Goal: Transaction & Acquisition: Purchase product/service

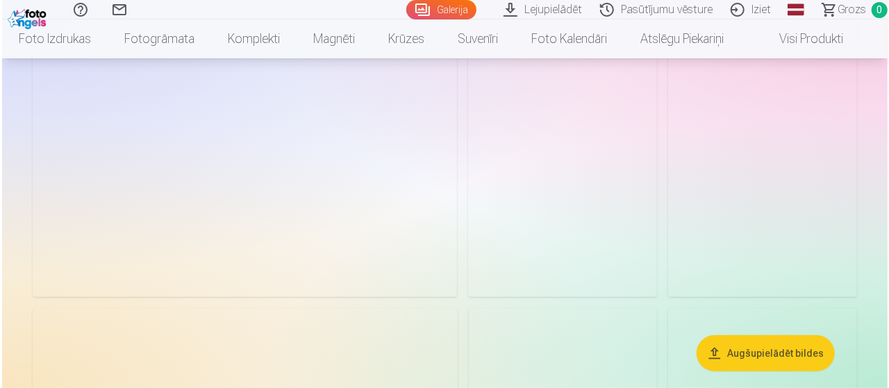
scroll to position [278, 0]
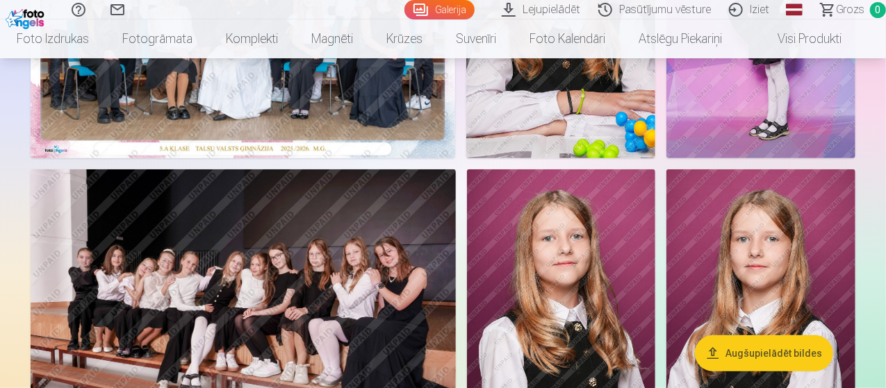
click at [405, 142] on img at bounding box center [243, 16] width 424 height 283
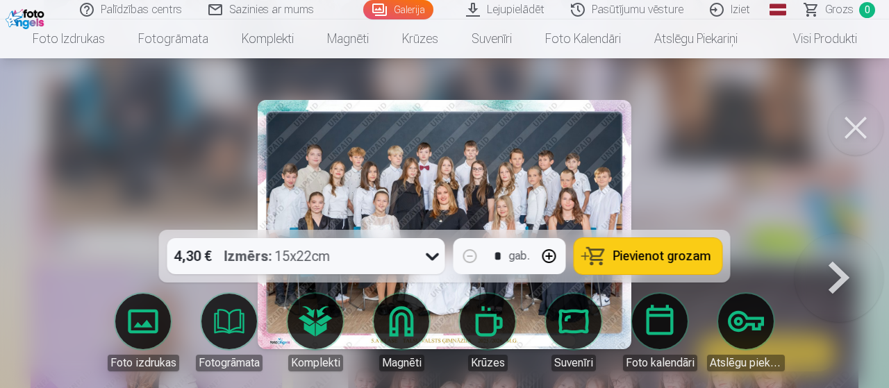
click at [431, 260] on icon at bounding box center [433, 256] width 22 height 22
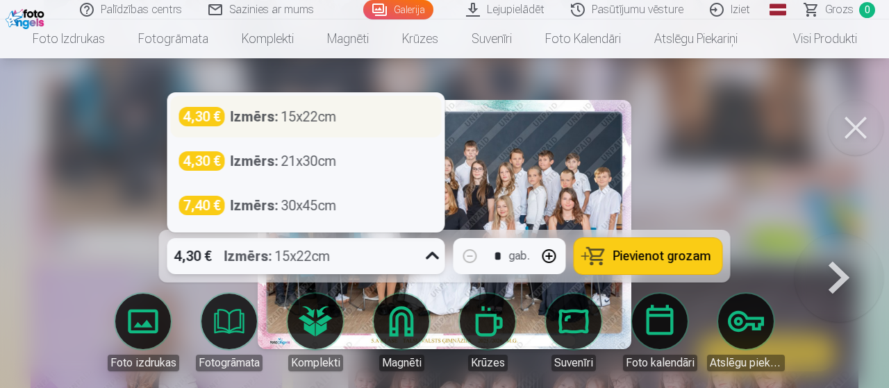
click at [343, 116] on div "4,30 € Izmērs : 15x22cm" at bounding box center [306, 116] width 254 height 19
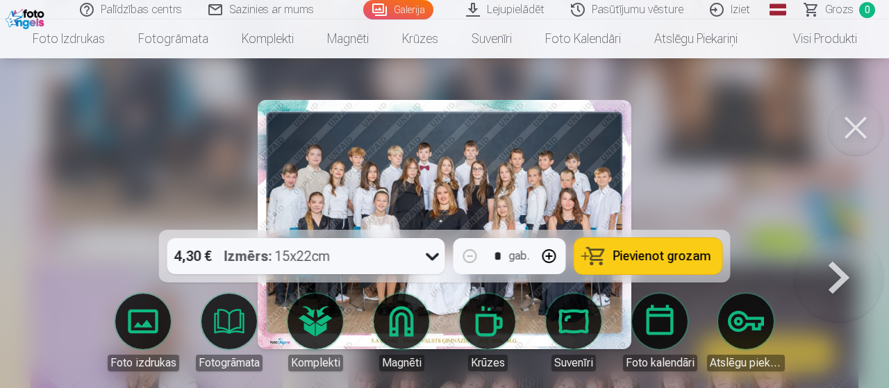
click at [664, 250] on span "Pievienot grozam" at bounding box center [662, 256] width 98 height 13
click at [636, 253] on span "Pievienot grozam" at bounding box center [662, 256] width 98 height 13
click at [157, 321] on link "Foto izdrukas" at bounding box center [143, 333] width 78 height 78
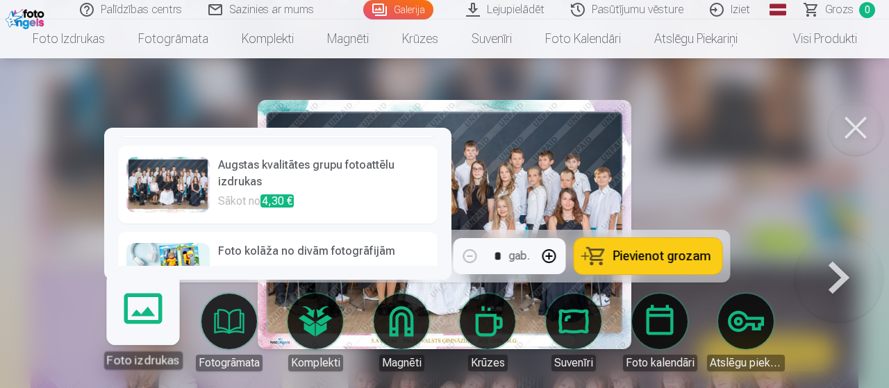
scroll to position [19, 0]
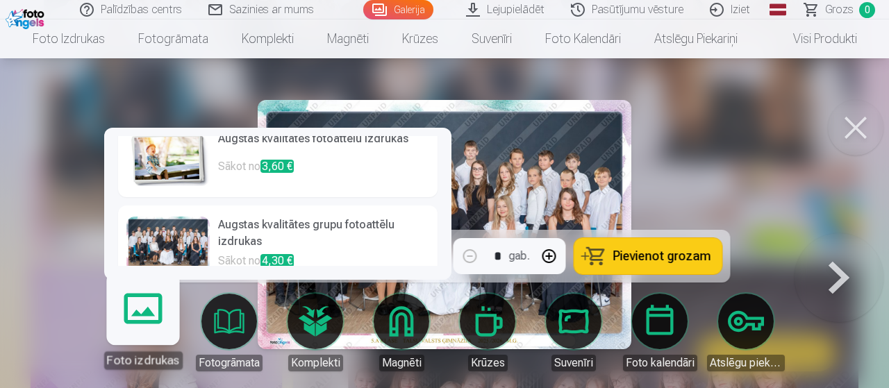
click at [345, 240] on h6 "Augstas kvalitātes grupu fotoattēlu izdrukas" at bounding box center [323, 235] width 211 height 36
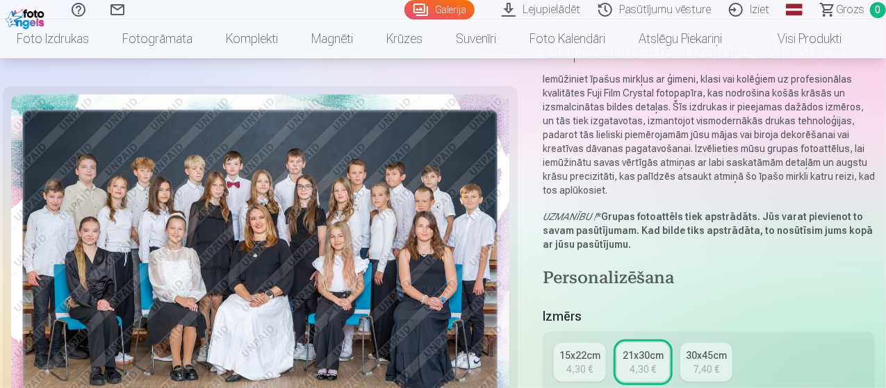
scroll to position [208, 0]
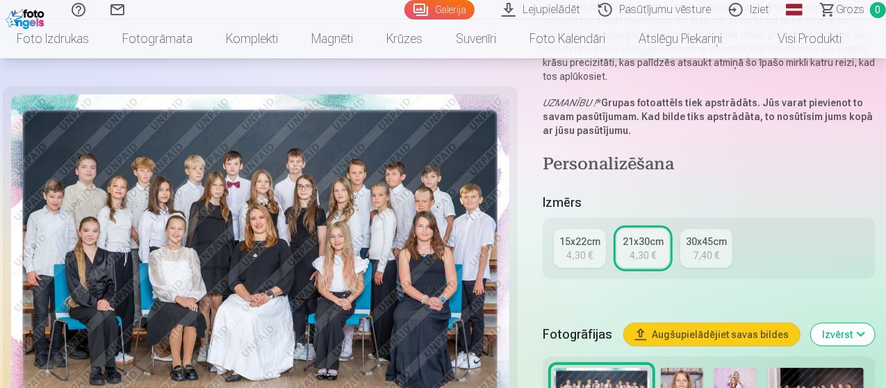
click at [568, 243] on link "15x22cm 4,30 €" at bounding box center [580, 248] width 52 height 39
click at [647, 249] on div "4,30 €" at bounding box center [643, 256] width 26 height 14
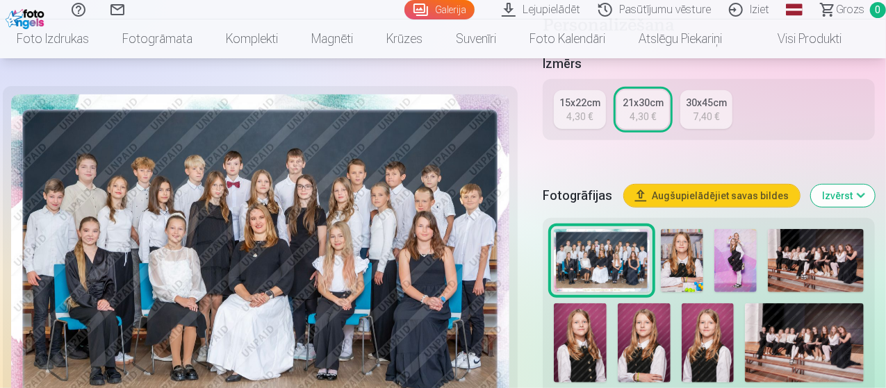
scroll to position [417, 0]
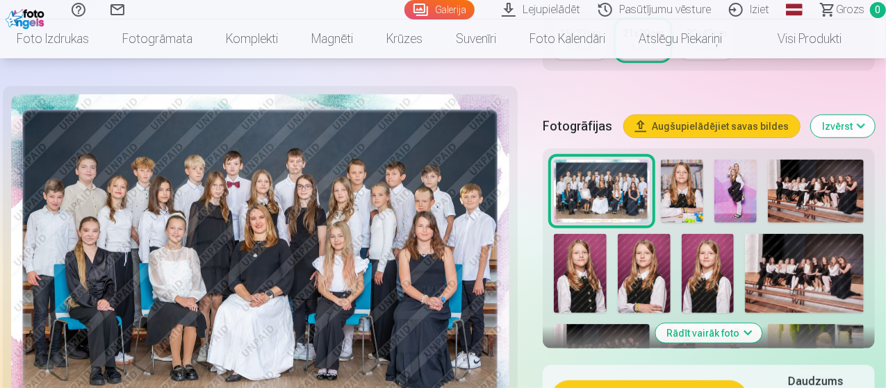
click at [747, 115] on button "Augšupielādējiet savas bildes" at bounding box center [712, 126] width 176 height 22
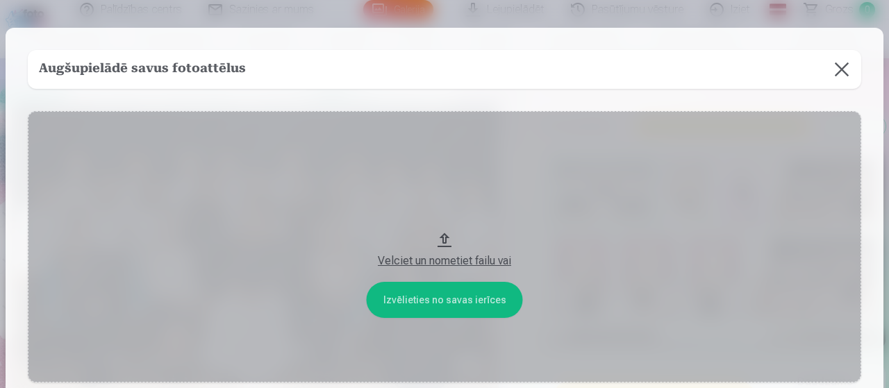
click at [843, 72] on button at bounding box center [841, 69] width 39 height 39
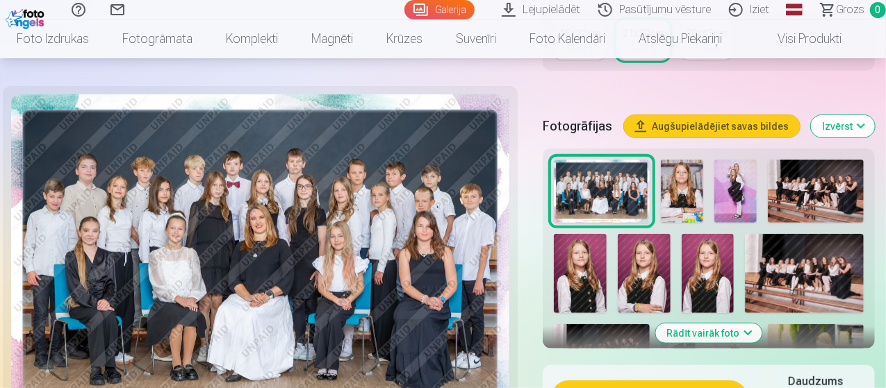
scroll to position [556, 0]
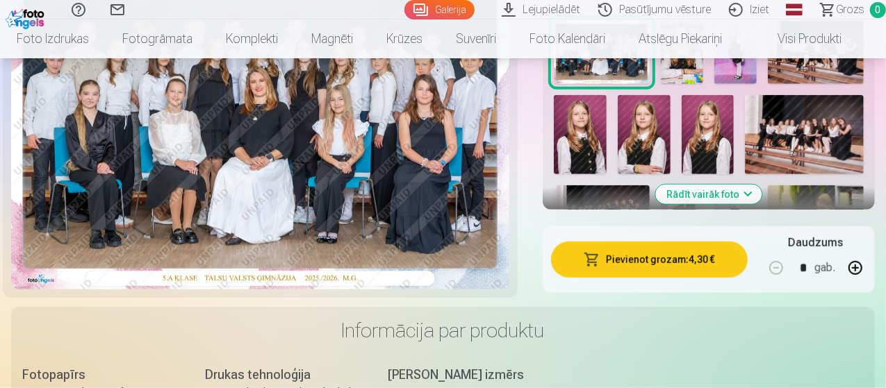
click at [671, 242] on button "Pievienot grozam : 4,30 €" at bounding box center [649, 260] width 197 height 36
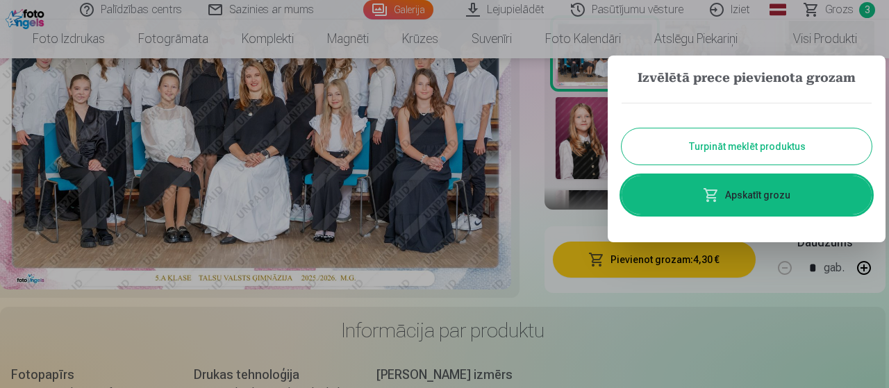
click at [763, 152] on button "Turpināt meklēt produktus" at bounding box center [747, 146] width 250 height 36
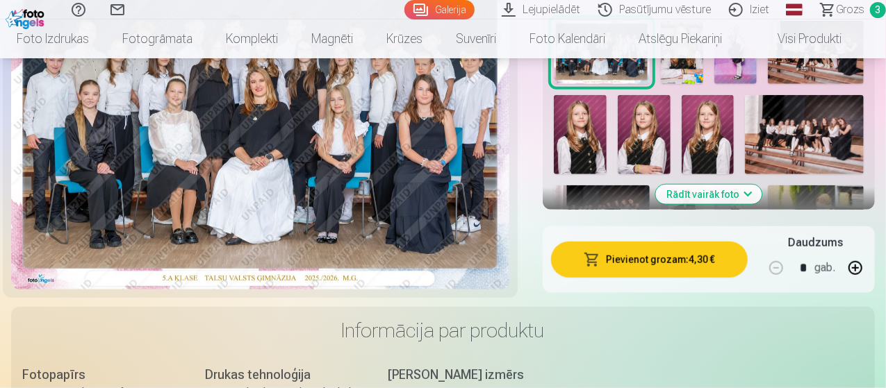
click at [839, 7] on span "Grozs" at bounding box center [850, 9] width 28 height 17
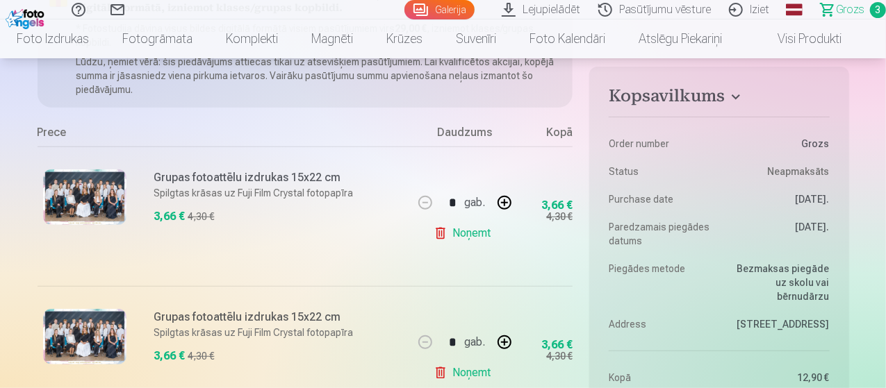
scroll to position [278, 0]
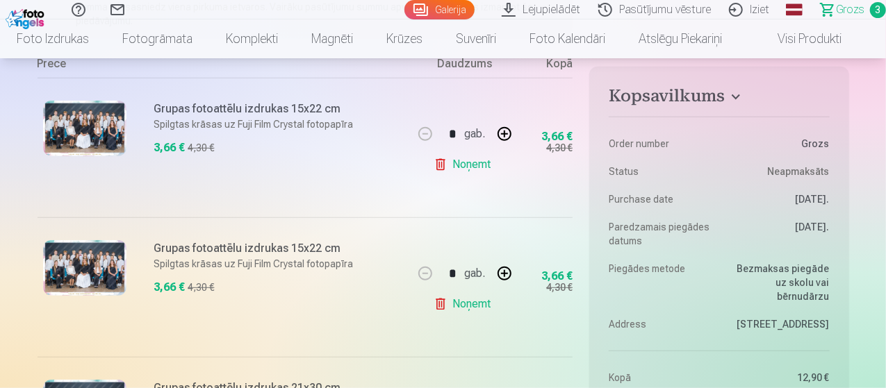
click at [475, 304] on link "Noņemt" at bounding box center [464, 304] width 63 height 28
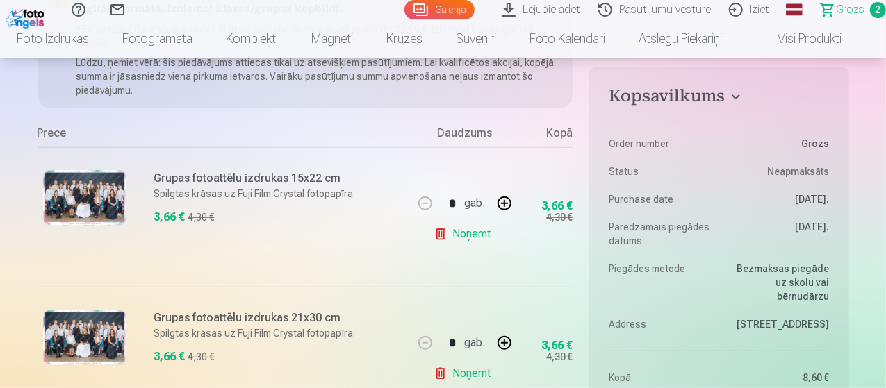
click at [476, 232] on link "Noņemt" at bounding box center [464, 234] width 63 height 28
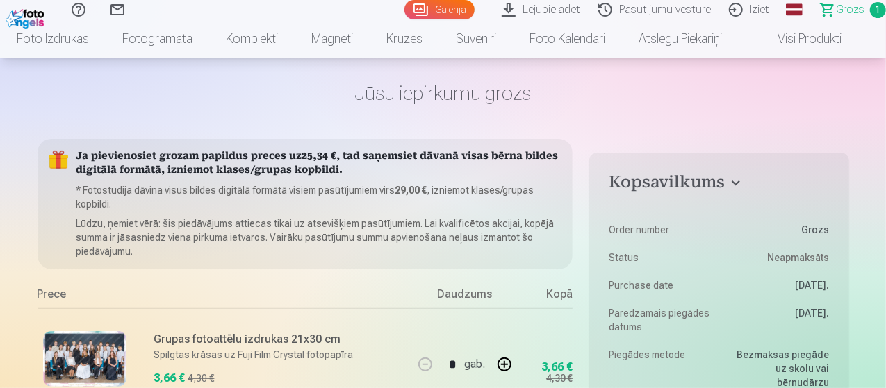
scroll to position [0, 0]
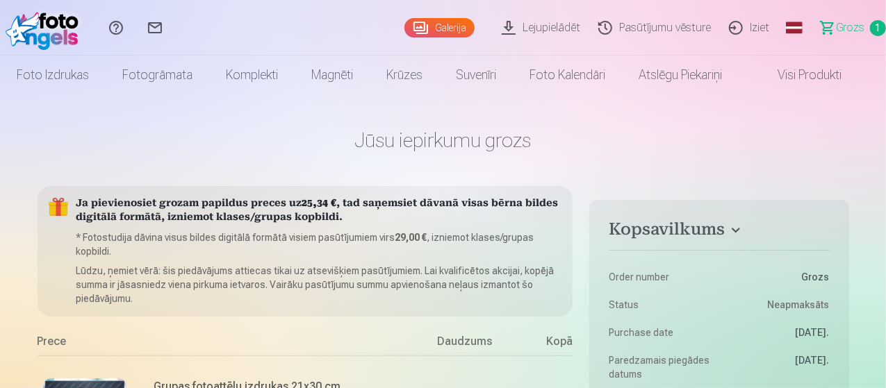
click at [421, 31] on link "Galerija" at bounding box center [439, 27] width 70 height 19
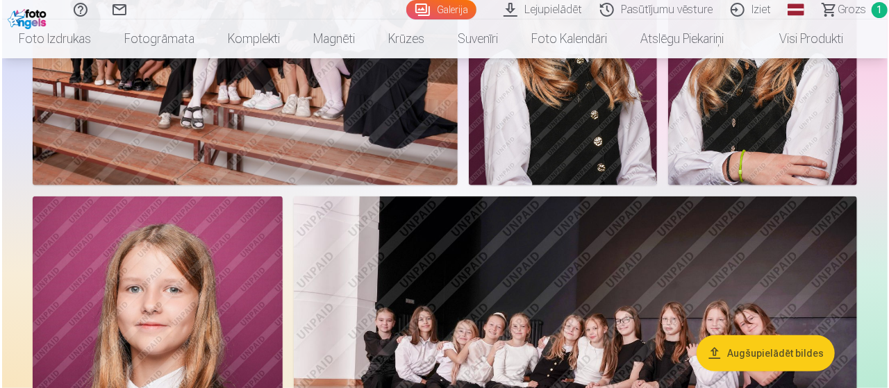
scroll to position [556, 0]
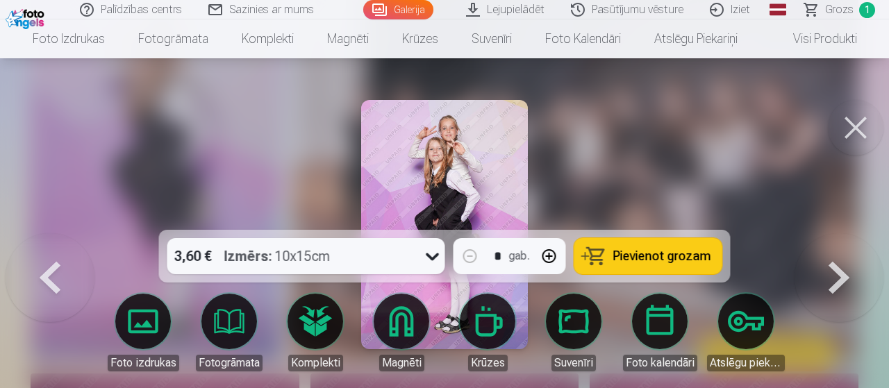
click at [656, 254] on span "Pievienot grozam" at bounding box center [662, 256] width 98 height 13
click at [849, 131] on button at bounding box center [856, 128] width 56 height 56
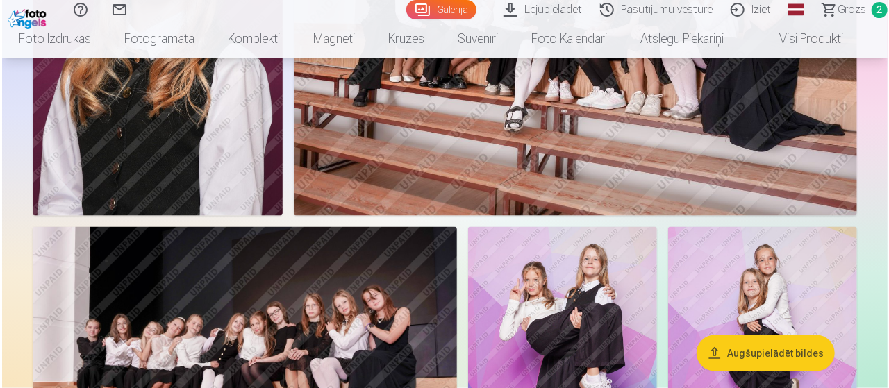
scroll to position [1040, 0]
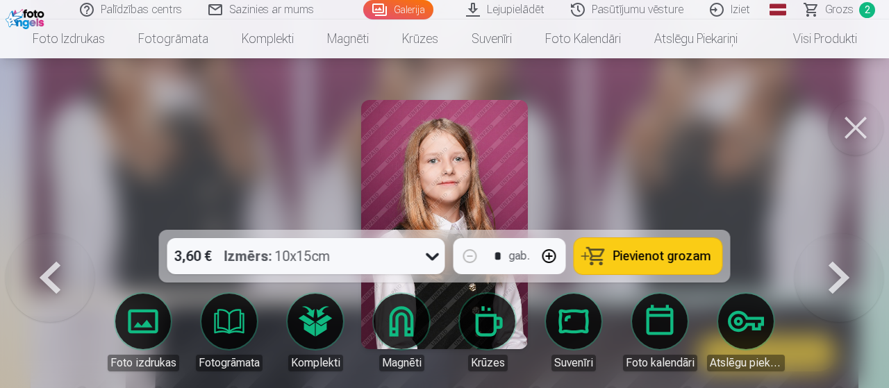
click at [428, 260] on icon at bounding box center [433, 256] width 22 height 22
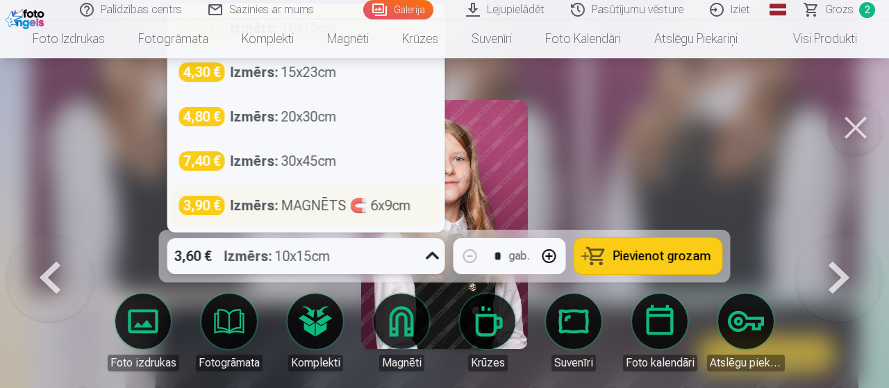
click at [331, 201] on div "Izmērs : MAGNĒTS 🧲 6x9cm" at bounding box center [321, 205] width 181 height 19
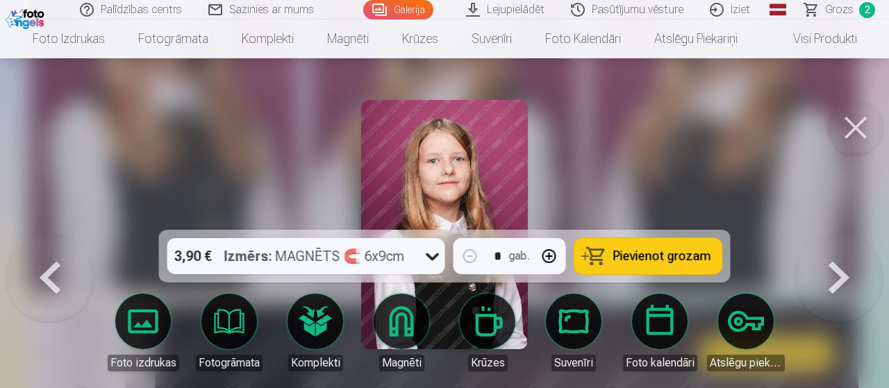
click at [553, 259] on button "button" at bounding box center [549, 256] width 33 height 33
click at [552, 259] on button "button" at bounding box center [549, 256] width 33 height 33
click at [650, 261] on span "Pievienot grozam" at bounding box center [662, 256] width 98 height 13
type input "*"
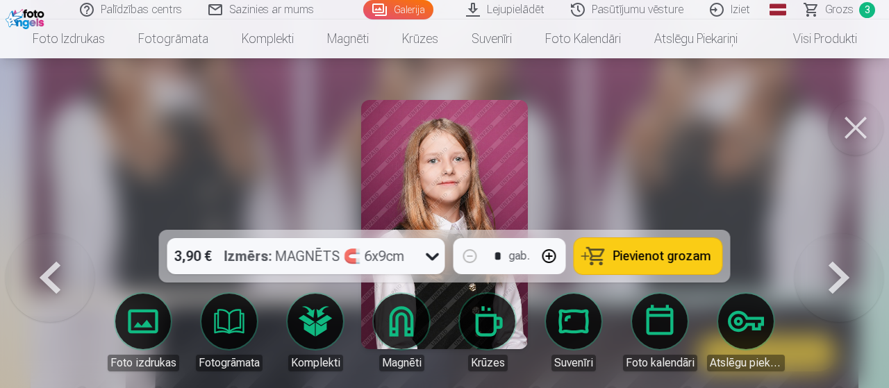
drag, startPoint x: 861, startPoint y: 122, endPoint x: 840, endPoint y: 131, distance: 23.0
click at [860, 122] on button at bounding box center [856, 128] width 56 height 56
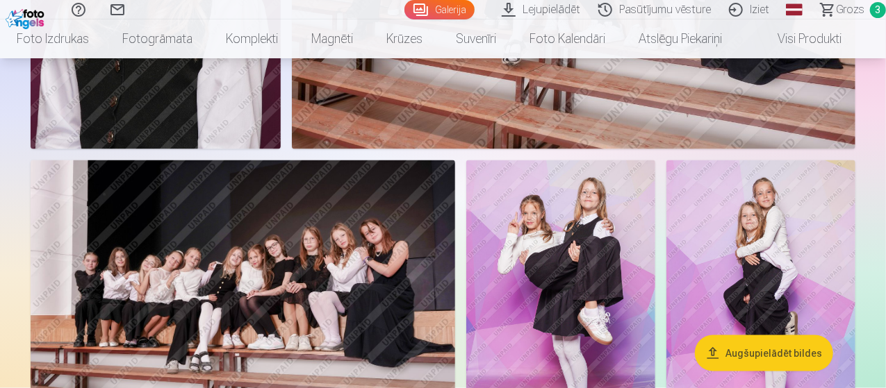
scroll to position [898, 0]
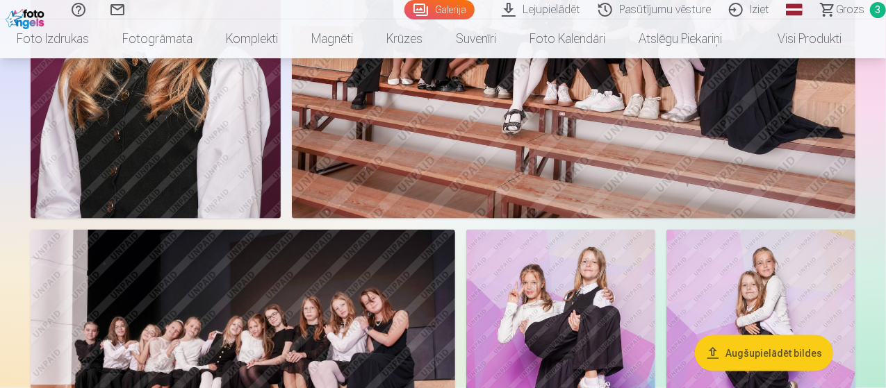
click at [281, 219] on img at bounding box center [156, 32] width 250 height 376
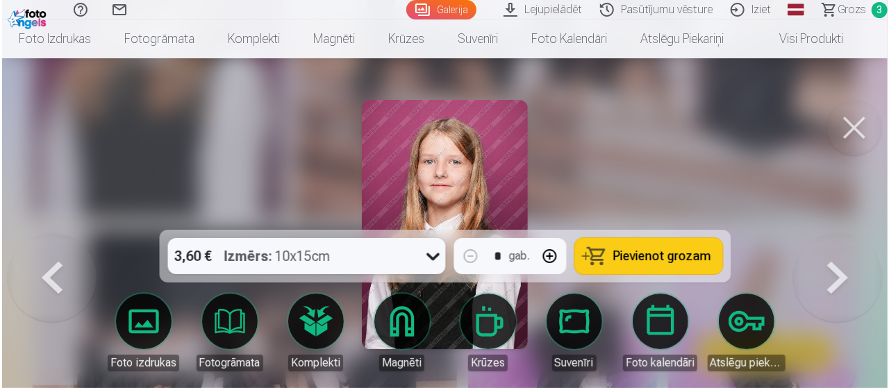
scroll to position [900, 0]
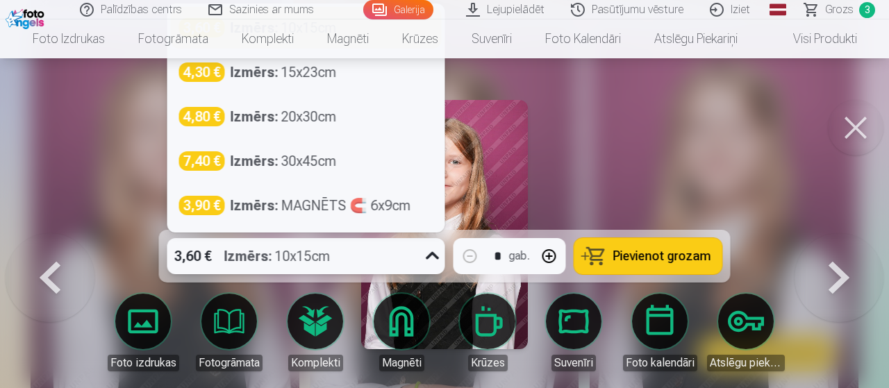
click at [421, 257] on div at bounding box center [432, 256] width 25 height 36
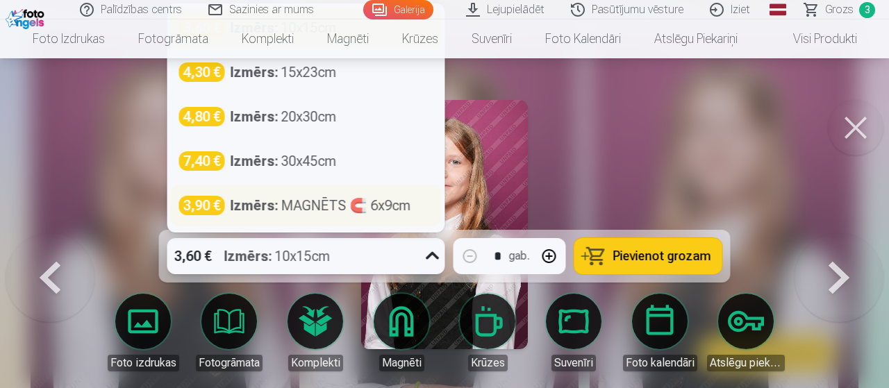
click at [383, 210] on div "Izmērs : MAGNĒTS 🧲 6x9cm" at bounding box center [321, 205] width 181 height 19
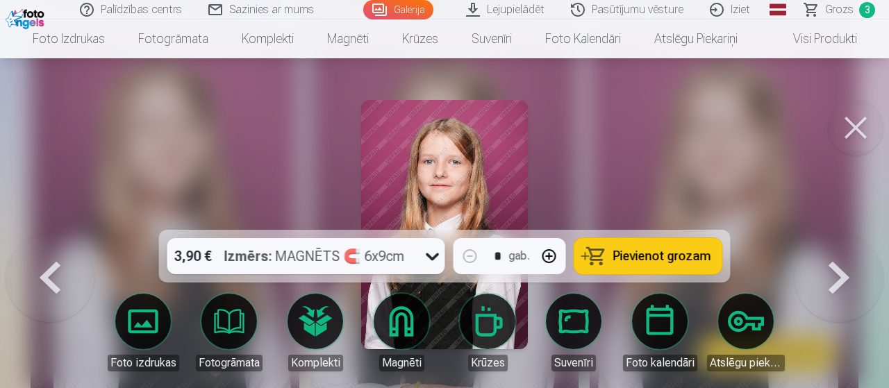
click at [553, 251] on button "button" at bounding box center [549, 256] width 33 height 33
click at [552, 252] on button "button" at bounding box center [549, 256] width 33 height 33
click at [658, 255] on span "Pievienot grozam" at bounding box center [662, 256] width 98 height 13
type input "*"
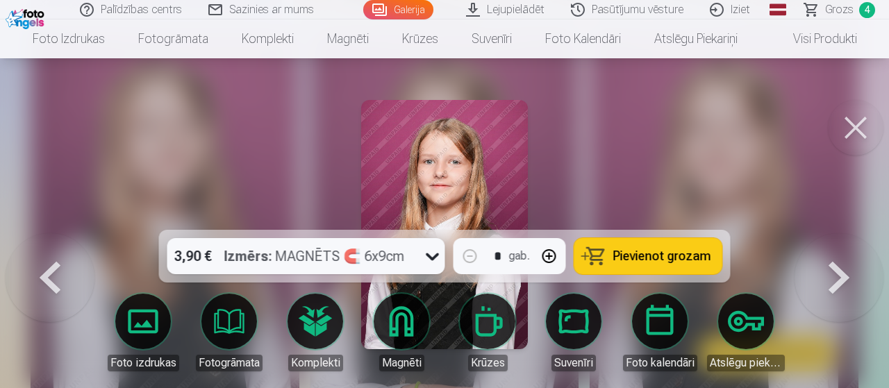
click at [843, 127] on button at bounding box center [856, 128] width 56 height 56
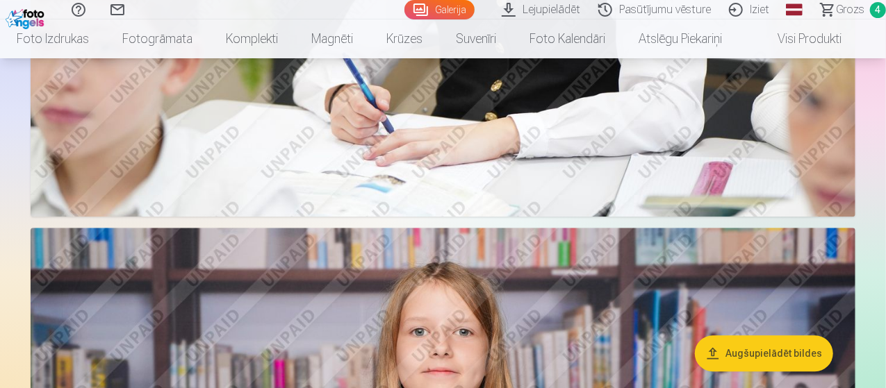
scroll to position [1871, 0]
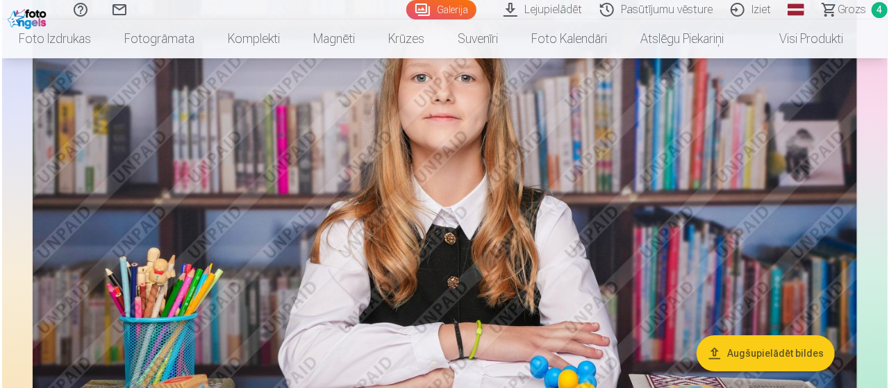
scroll to position [2016, 0]
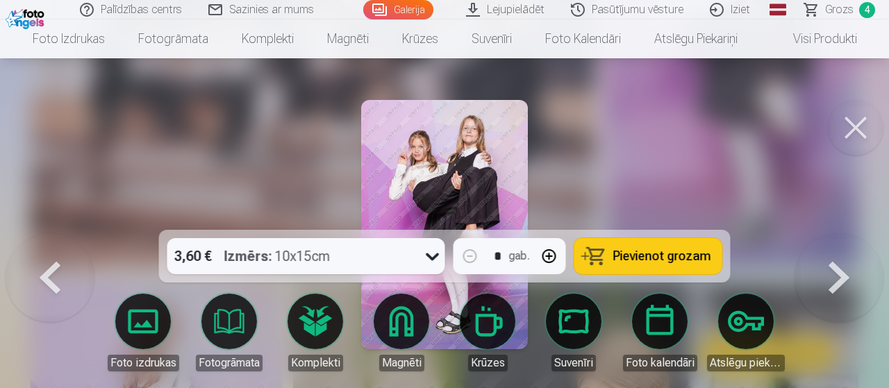
click at [650, 250] on span "Pievienot grozam" at bounding box center [662, 256] width 98 height 13
click at [850, 133] on button at bounding box center [856, 128] width 56 height 56
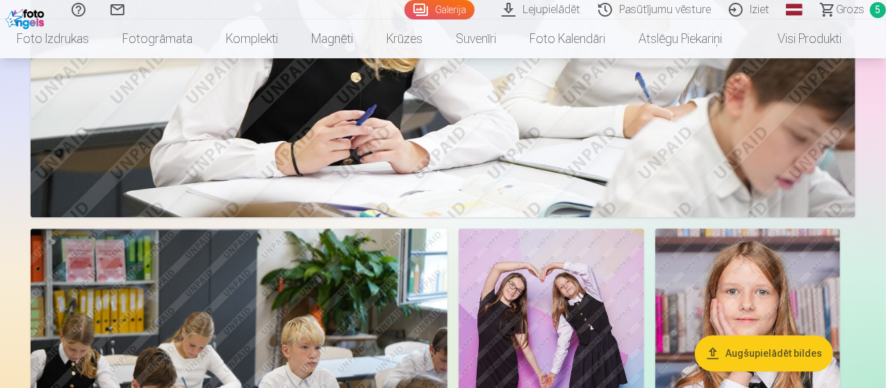
scroll to position [4441, 0]
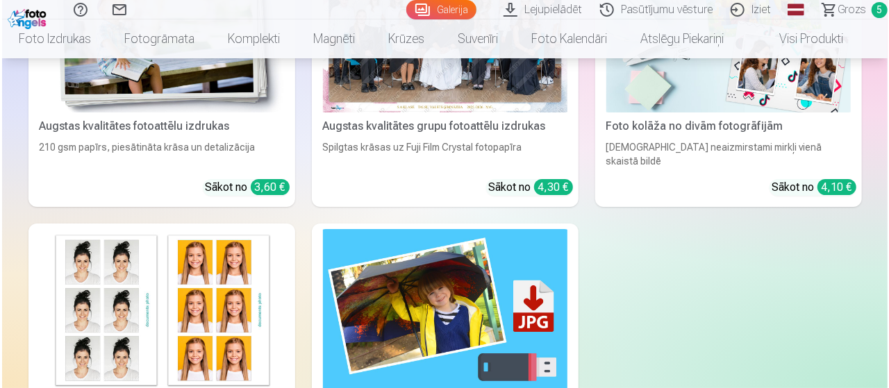
scroll to position [5154, 0]
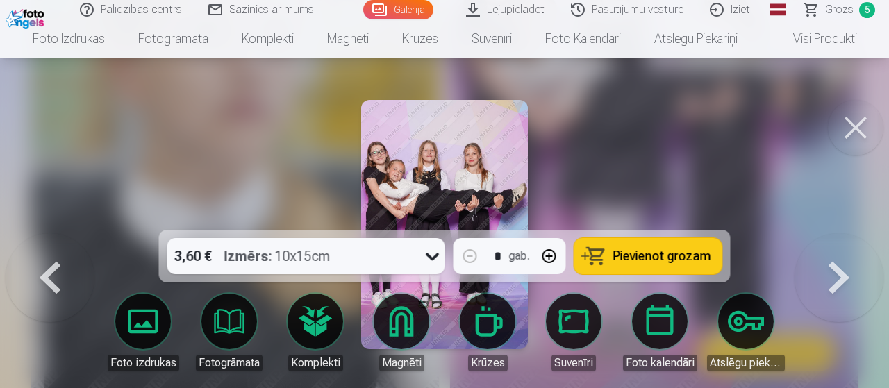
click at [654, 251] on span "Pievienot grozam" at bounding box center [662, 256] width 98 height 13
click at [861, 121] on button at bounding box center [856, 128] width 56 height 56
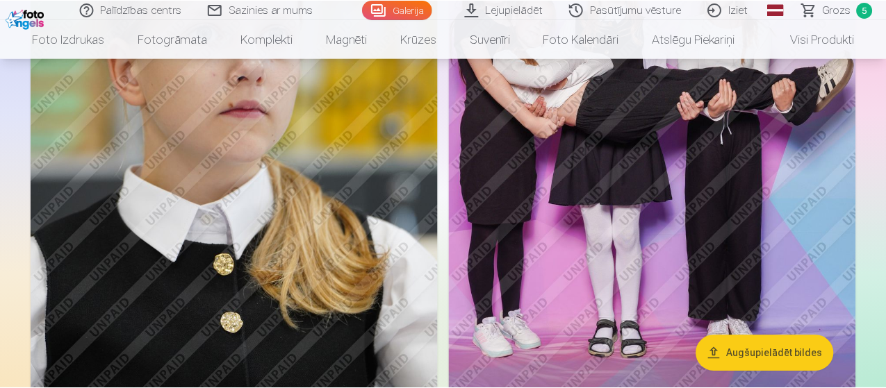
scroll to position [5135, 0]
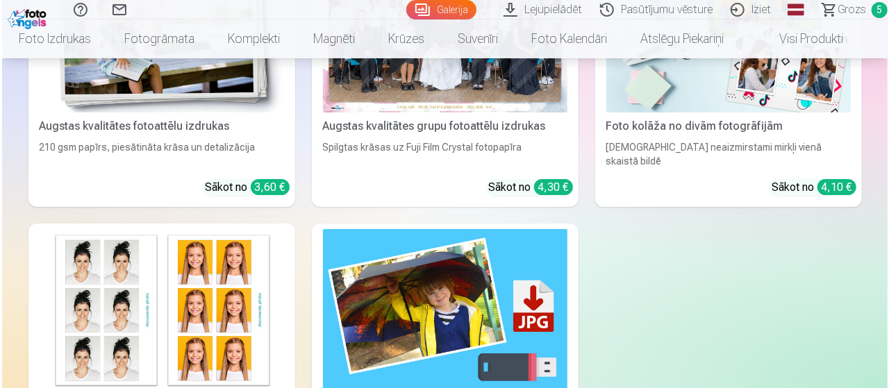
scroll to position [5154, 0]
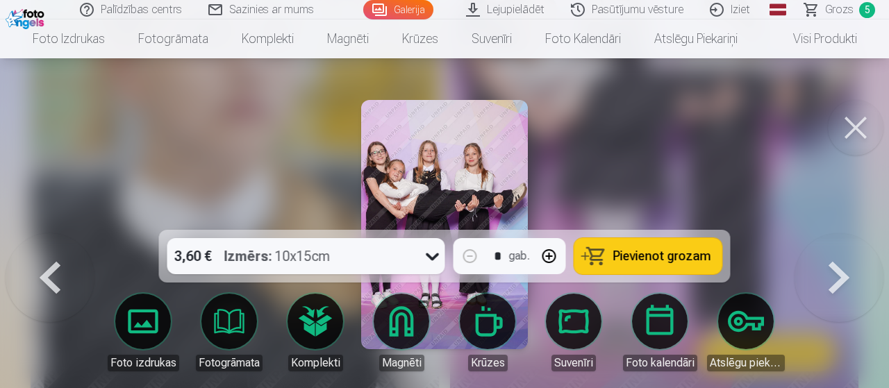
click at [622, 258] on span "Pievienot grozam" at bounding box center [662, 256] width 98 height 13
click at [851, 126] on button at bounding box center [856, 128] width 56 height 56
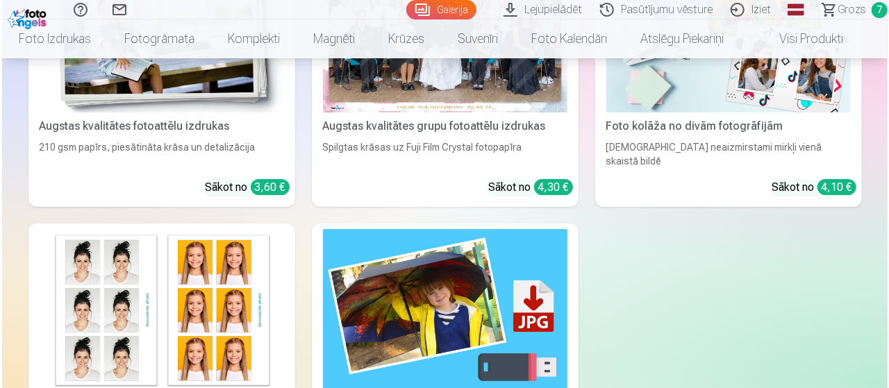
scroll to position [4996, 0]
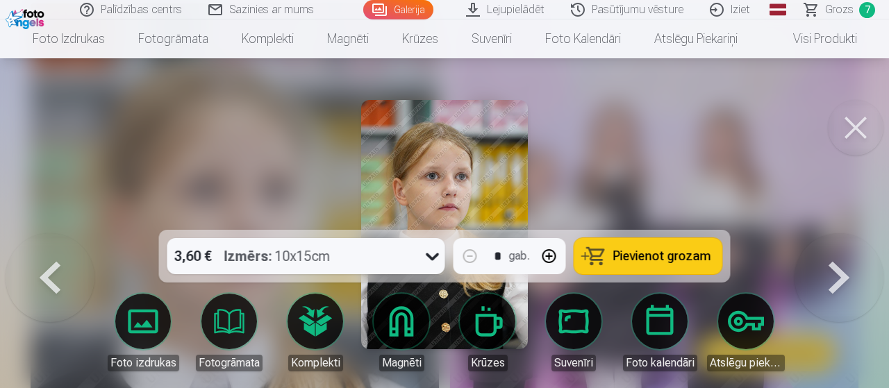
click at [641, 255] on span "Pievienot grozam" at bounding box center [662, 256] width 98 height 13
click at [840, 131] on button at bounding box center [856, 128] width 56 height 56
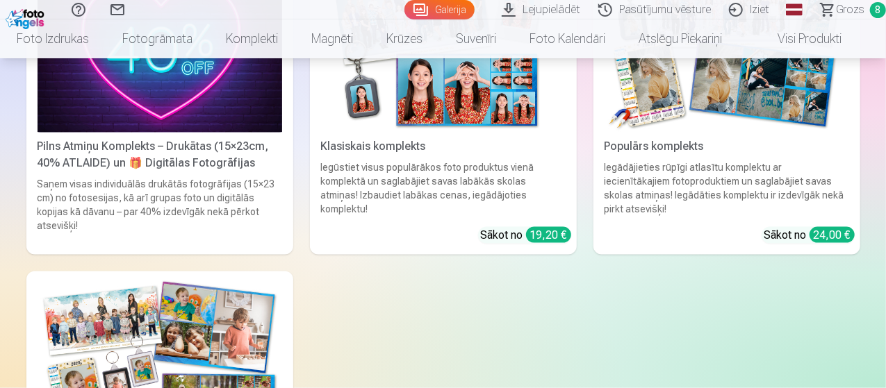
scroll to position [6158, 0]
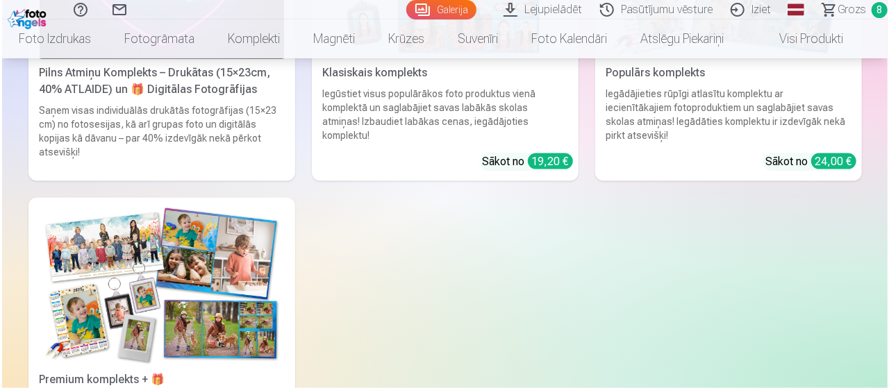
scroll to position [6182, 0]
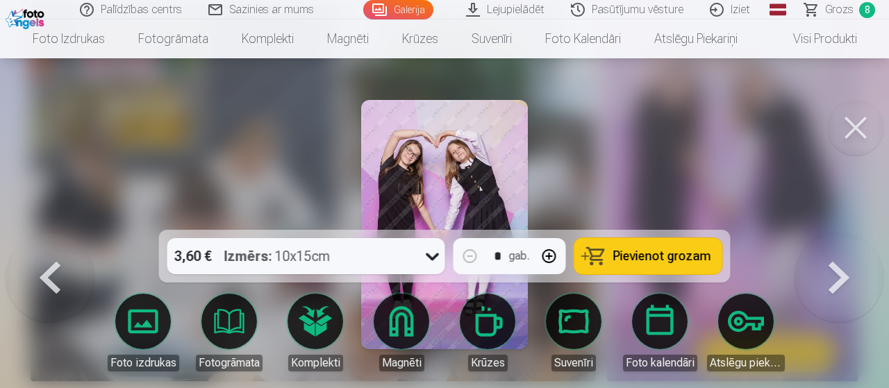
click at [650, 251] on span "Pievienot grozam" at bounding box center [662, 256] width 98 height 13
click at [852, 126] on button at bounding box center [856, 128] width 56 height 56
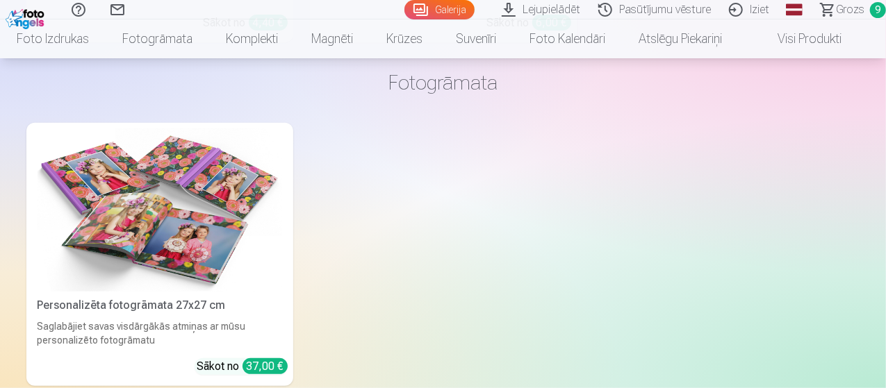
scroll to position [5394, 0]
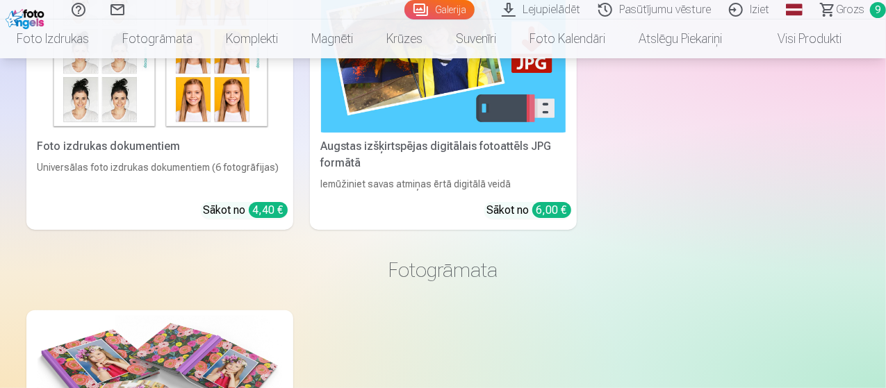
click at [836, 7] on span "Grozs" at bounding box center [850, 9] width 28 height 17
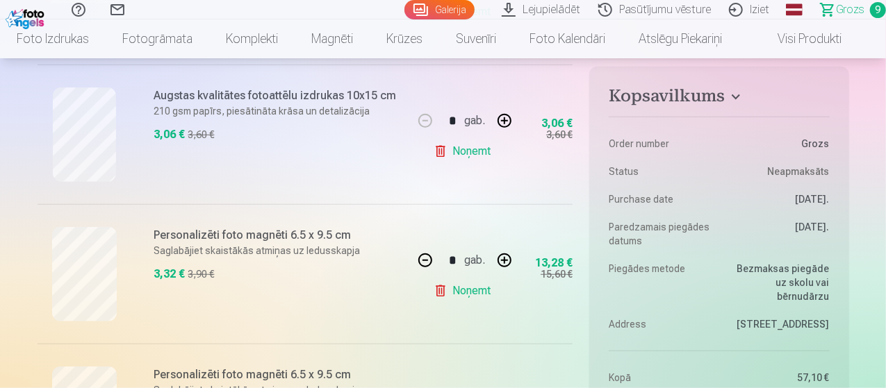
scroll to position [556, 0]
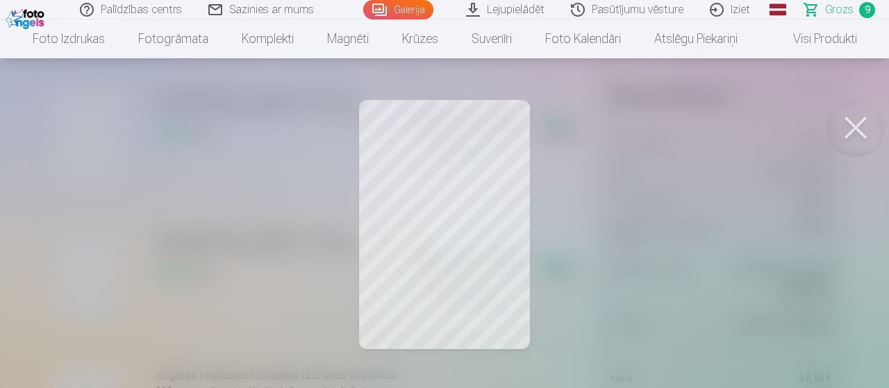
click at [865, 120] on button at bounding box center [856, 128] width 56 height 56
click at [858, 127] on button at bounding box center [856, 128] width 56 height 56
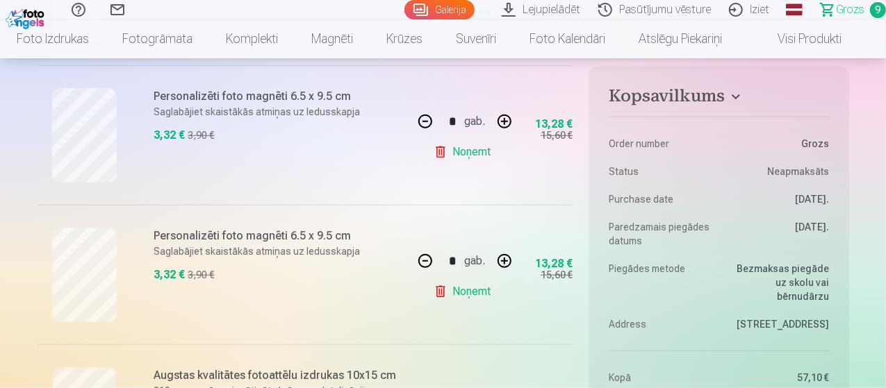
click at [490, 152] on link "Noņemt" at bounding box center [464, 152] width 63 height 28
type input "*"
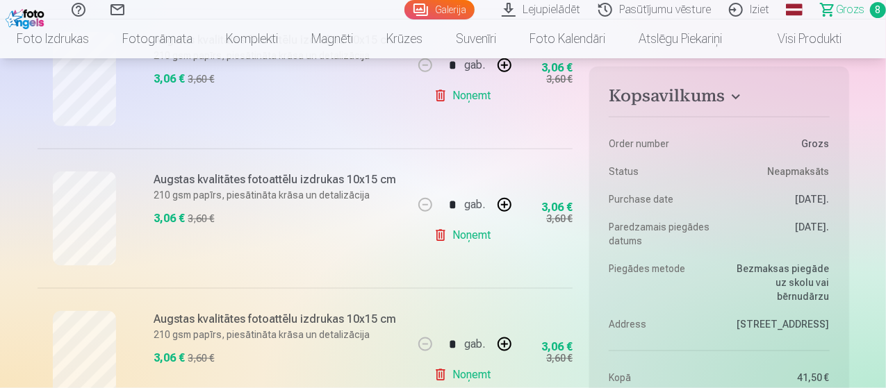
scroll to position [764, 0]
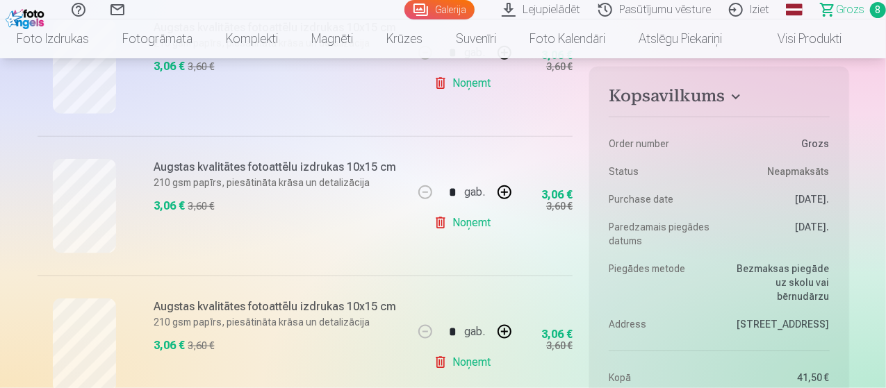
click at [473, 229] on link "Noņemt" at bounding box center [464, 223] width 63 height 28
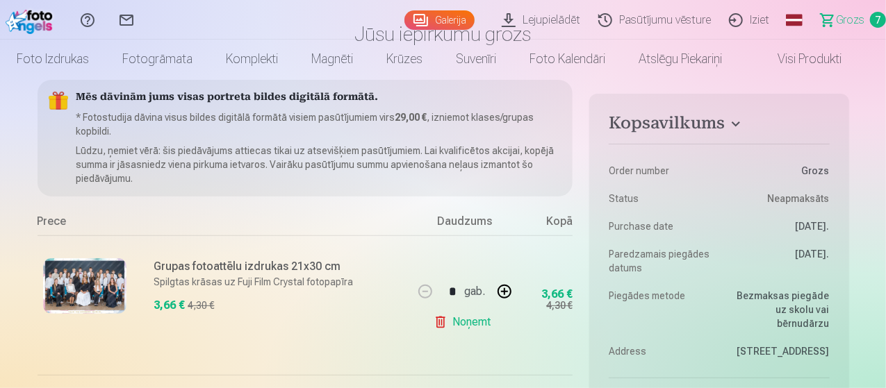
scroll to position [0, 0]
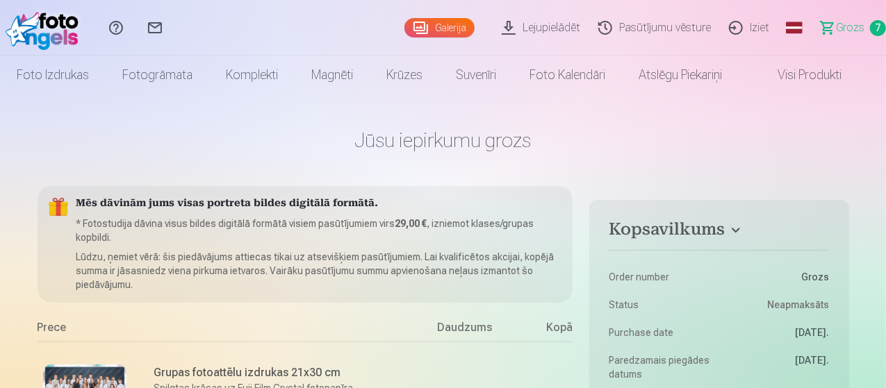
click at [411, 32] on link "Galerija" at bounding box center [439, 27] width 70 height 19
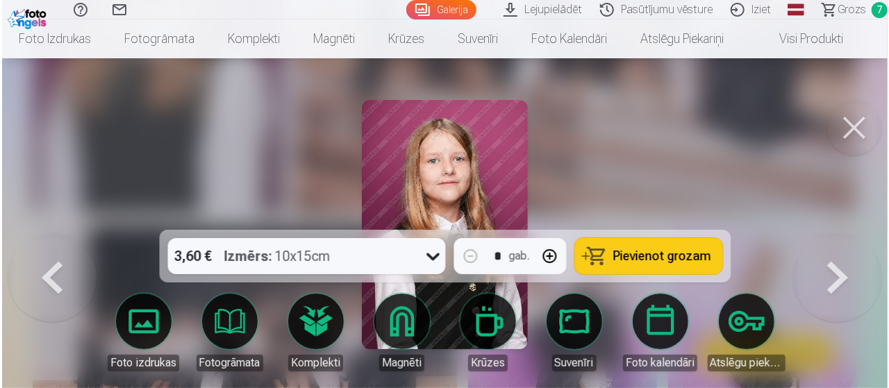
scroll to position [904, 0]
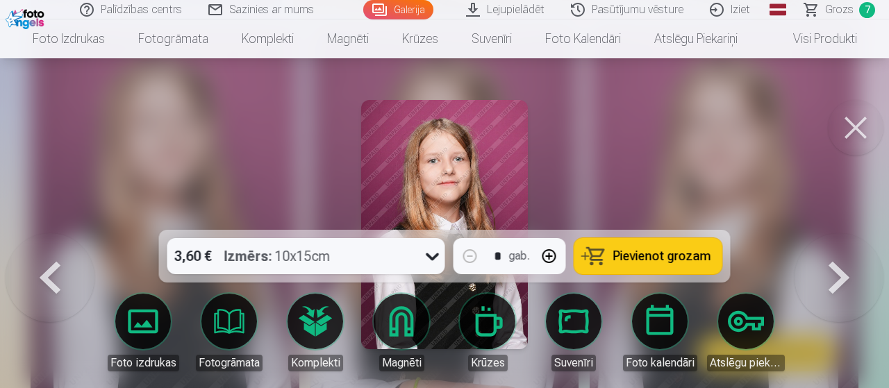
click at [658, 256] on span "Pievienot grozam" at bounding box center [662, 256] width 98 height 13
click at [852, 130] on button at bounding box center [856, 128] width 56 height 56
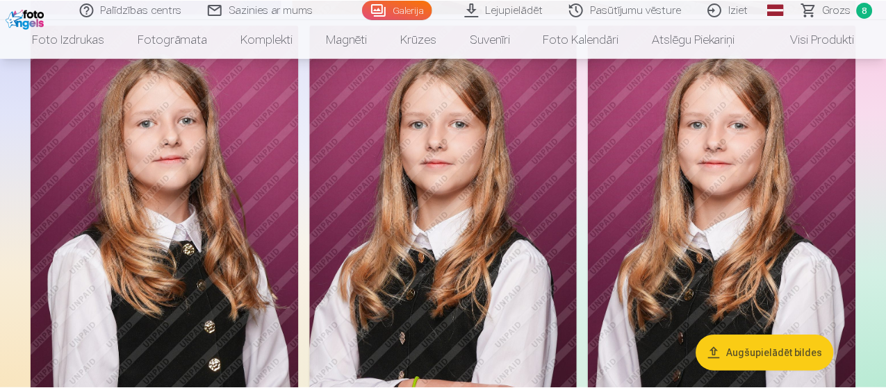
scroll to position [903, 0]
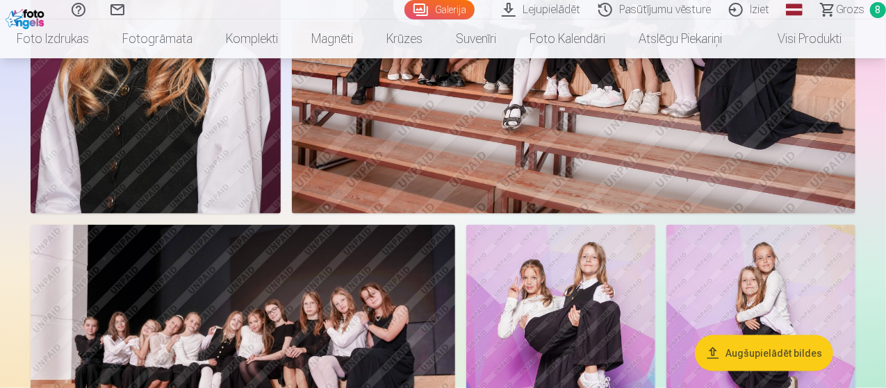
click at [838, 10] on span "Grozs" at bounding box center [850, 9] width 28 height 17
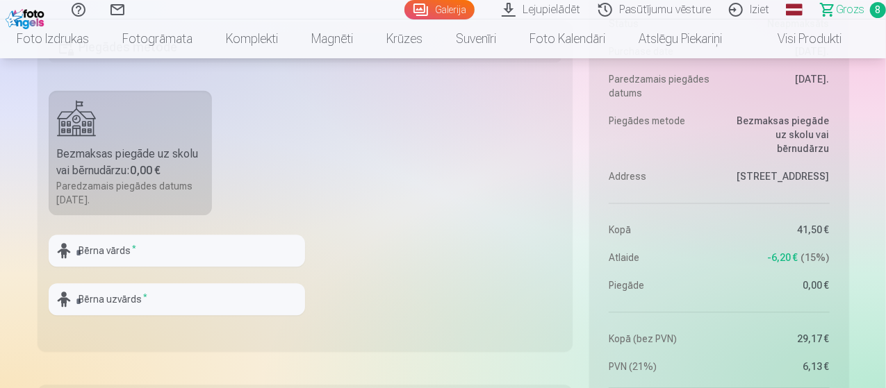
scroll to position [1459, 0]
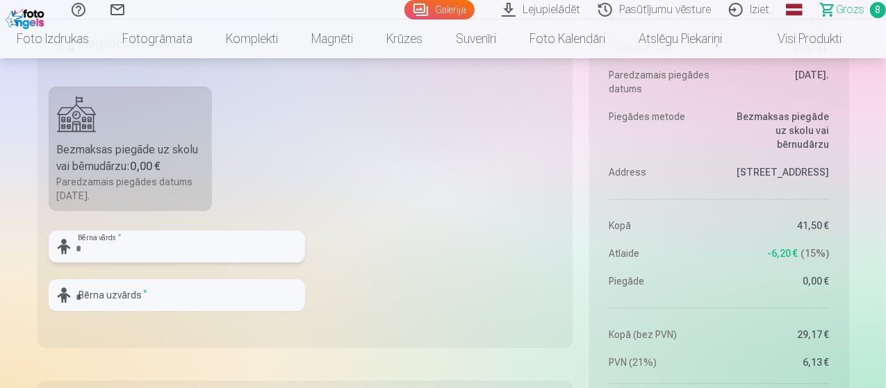
click at [200, 242] on input "text" at bounding box center [177, 247] width 256 height 32
type input "****"
click at [156, 289] on input "text" at bounding box center [177, 295] width 256 height 32
type input "*********"
click at [372, 257] on fieldset "Piegādes metode Bezmaksas piegāde uz skolu vai bērnudārzu : 0,00 € Paredzamais …" at bounding box center [306, 182] width 536 height 331
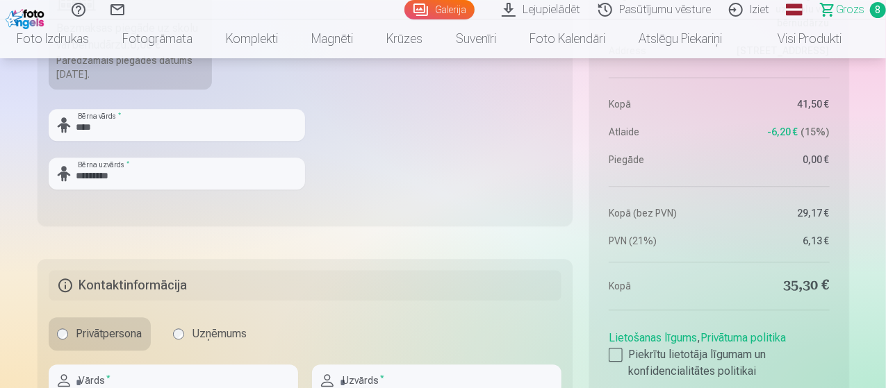
scroll to position [1667, 0]
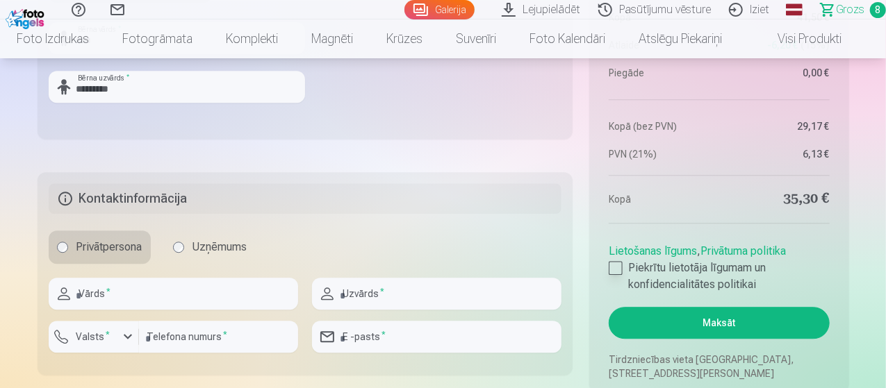
click at [626, 266] on label "Piekrītu lietotāja līgumam un konfidencialitātes politikai" at bounding box center [718, 276] width 220 height 33
click at [156, 294] on input "text" at bounding box center [173, 294] width 249 height 32
type input "*******"
type input "*********"
type input "********"
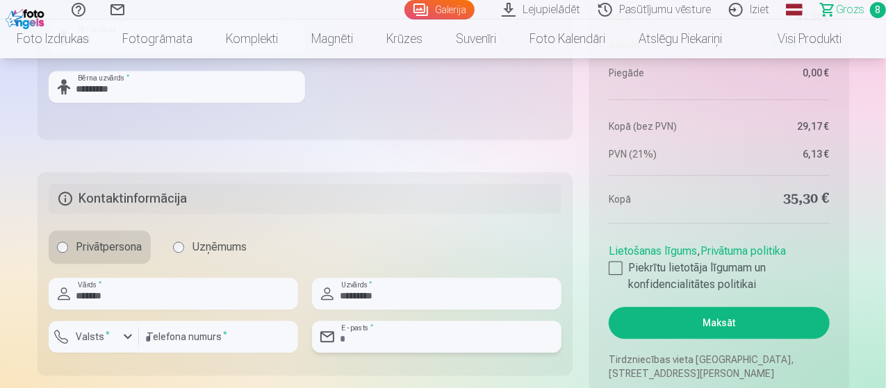
type input "**********"
click at [417, 201] on h5 "Kontaktinformācija" at bounding box center [305, 198] width 513 height 31
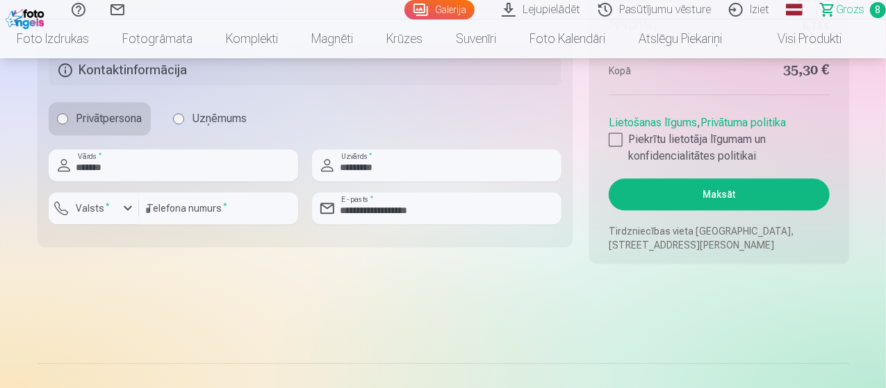
scroll to position [1806, 0]
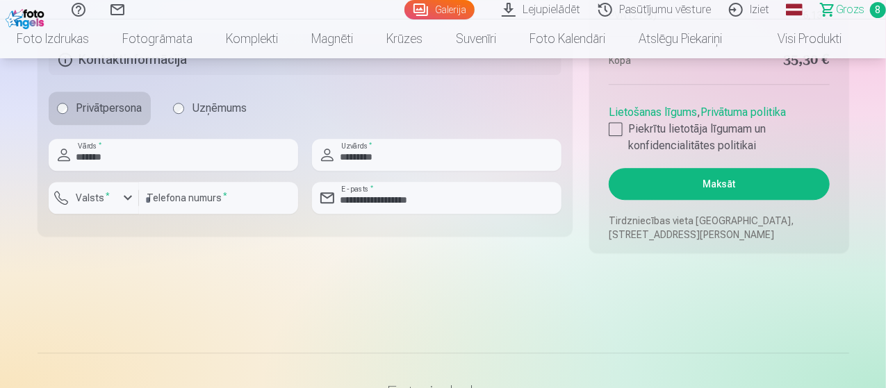
click at [737, 176] on button "Maksāt" at bounding box center [718, 184] width 220 height 32
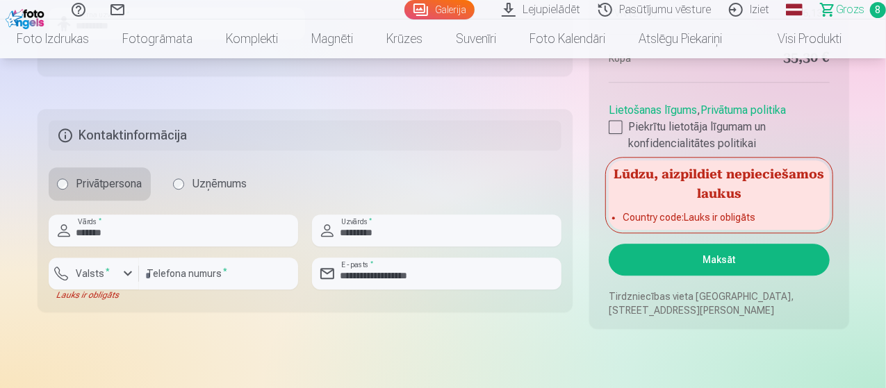
scroll to position [1736, 0]
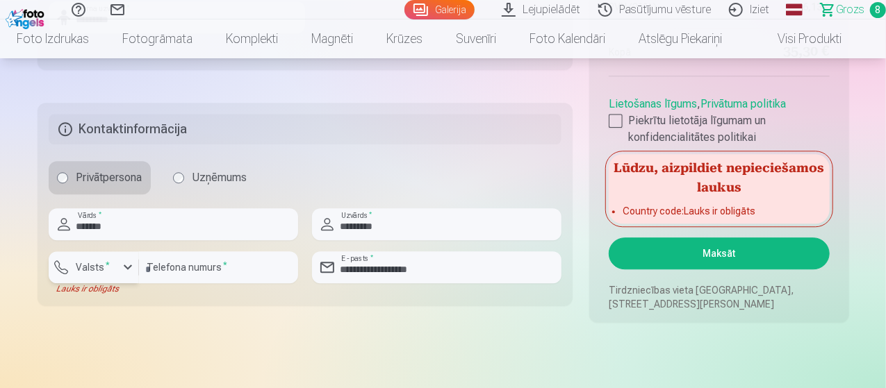
click at [124, 267] on div "button" at bounding box center [127, 267] width 17 height 17
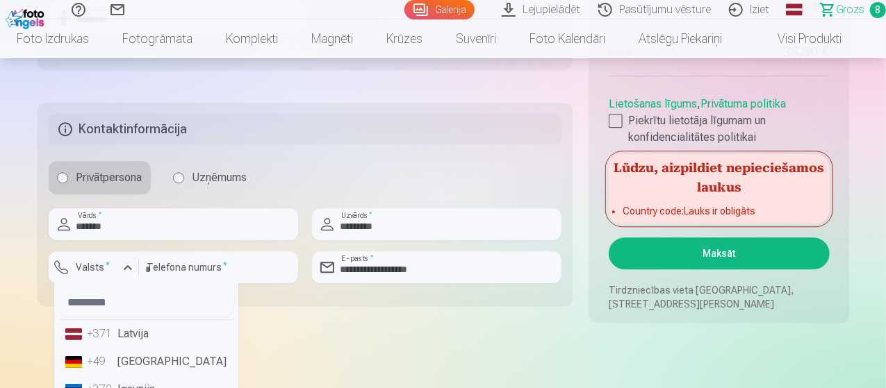
click at [103, 329] on div "+371" at bounding box center [102, 334] width 28 height 17
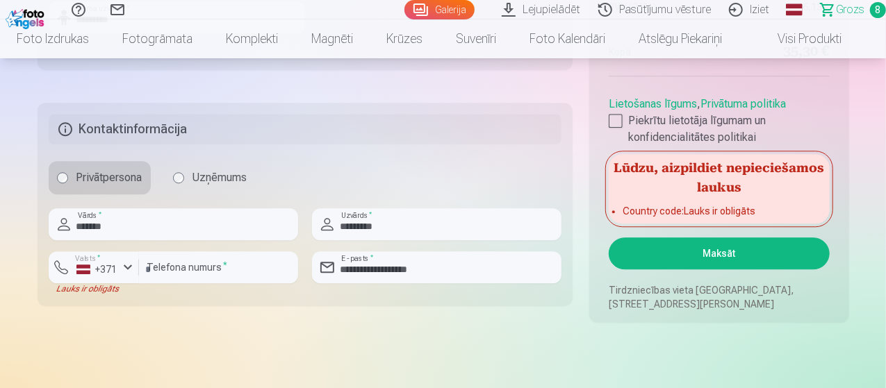
click at [718, 255] on button "Maksāt" at bounding box center [718, 254] width 220 height 32
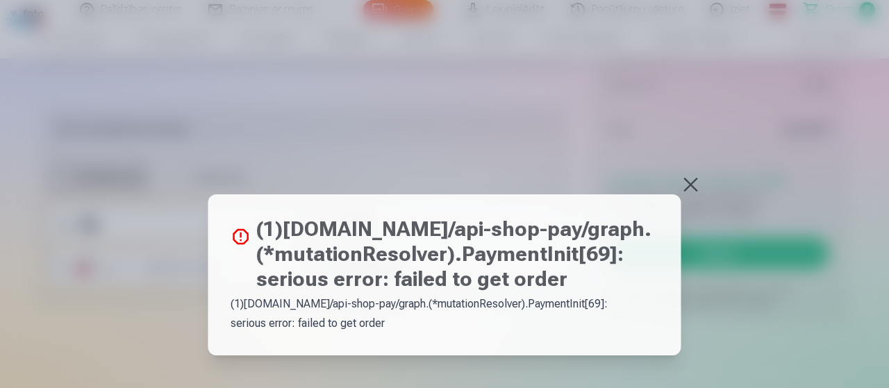
click at [687, 182] on button at bounding box center [690, 184] width 19 height 19
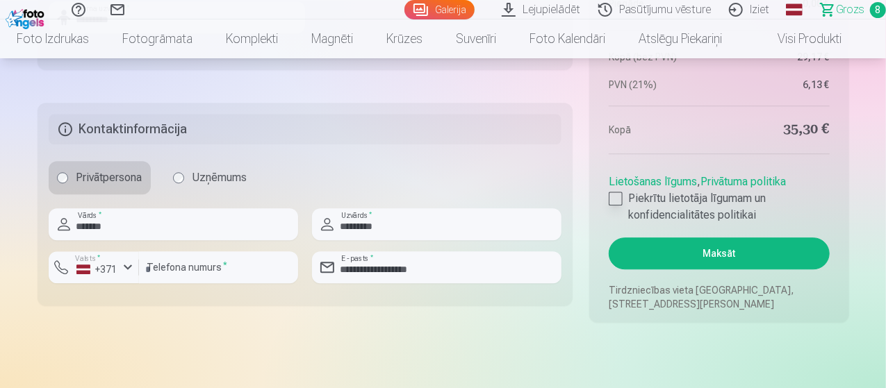
click at [614, 198] on div at bounding box center [615, 199] width 14 height 14
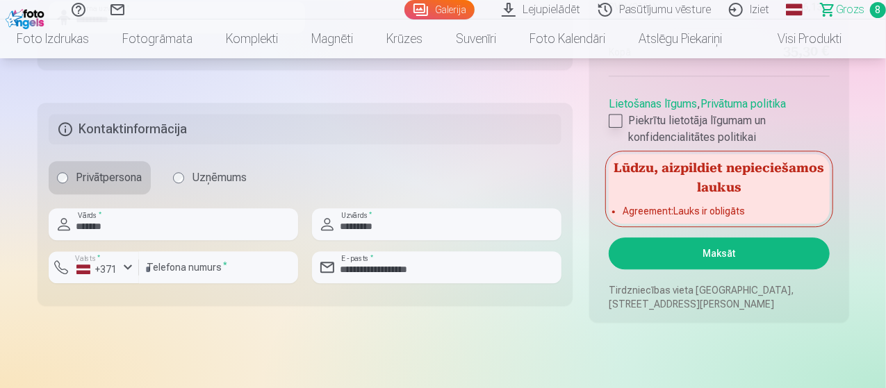
click at [622, 116] on div at bounding box center [615, 121] width 14 height 14
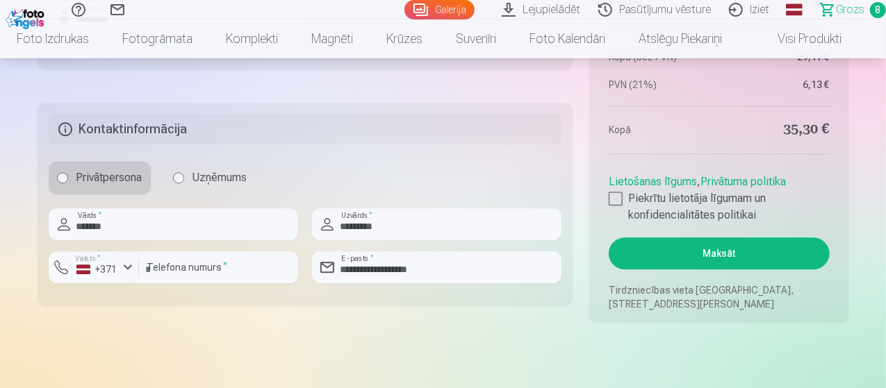
click at [732, 252] on button "Maksāt" at bounding box center [718, 254] width 220 height 32
